Goal: Information Seeking & Learning: Learn about a topic

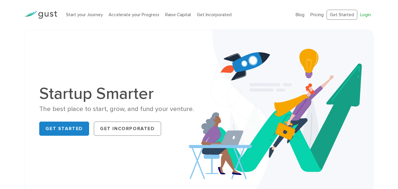
click at [368, 14] on link "Login" at bounding box center [365, 14] width 11 height 5
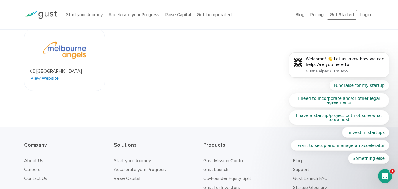
scroll to position [461, 0]
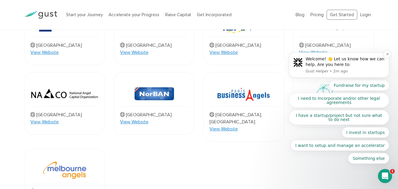
click at [351, 70] on p "Gust Helper • 2m ago" at bounding box center [345, 71] width 79 height 5
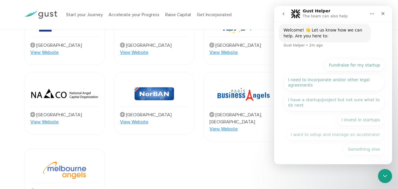
scroll to position [29, 0]
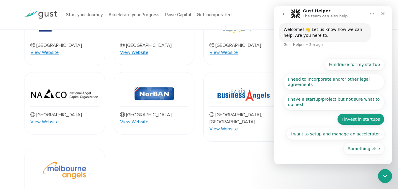
click at [358, 120] on button "I invest in startups" at bounding box center [360, 120] width 47 height 12
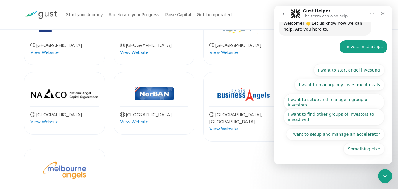
scroll to position [35, 0]
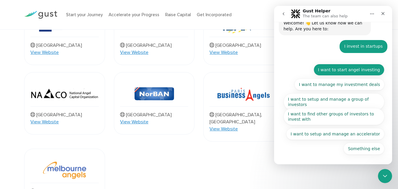
click at [356, 70] on button "I want to start angel investing" at bounding box center [349, 70] width 71 height 12
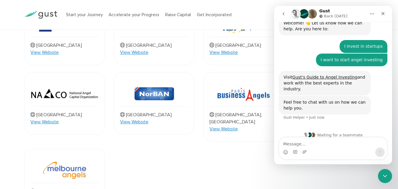
scroll to position [36, 0]
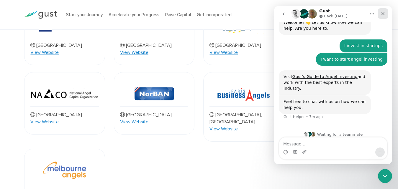
click at [383, 14] on icon "Close" at bounding box center [382, 13] width 3 height 3
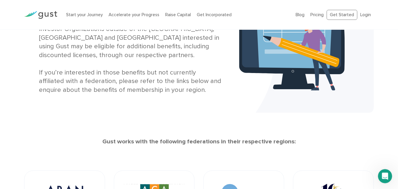
scroll to position [9, 0]
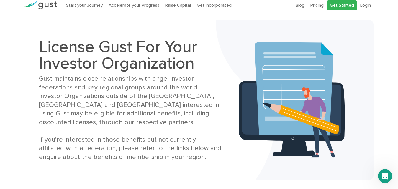
click at [346, 5] on link "Get Started" at bounding box center [342, 5] width 31 height 10
